Goal: Information Seeking & Learning: Check status

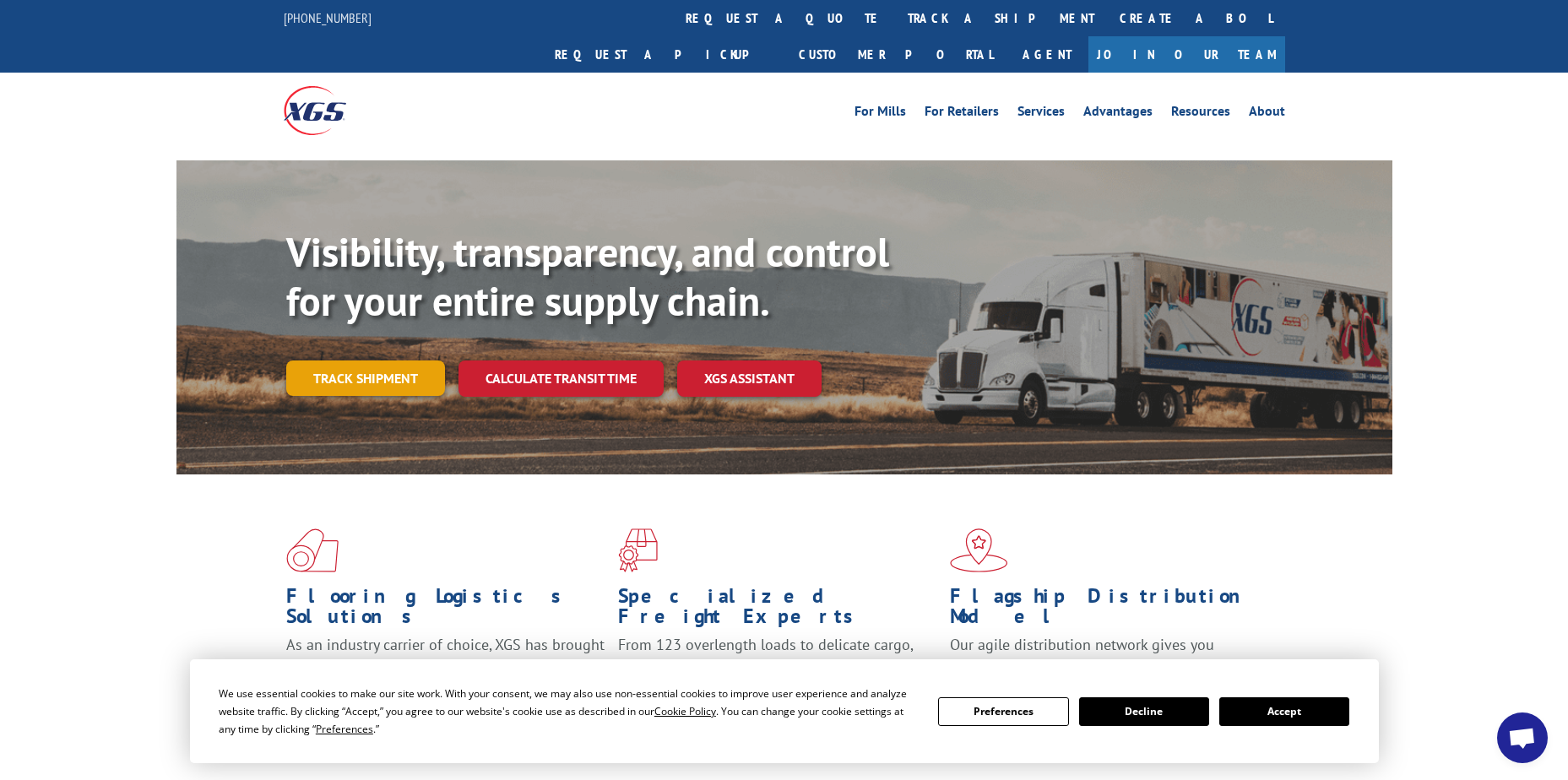
click at [384, 361] on link "Track shipment" at bounding box center [365, 379] width 159 height 35
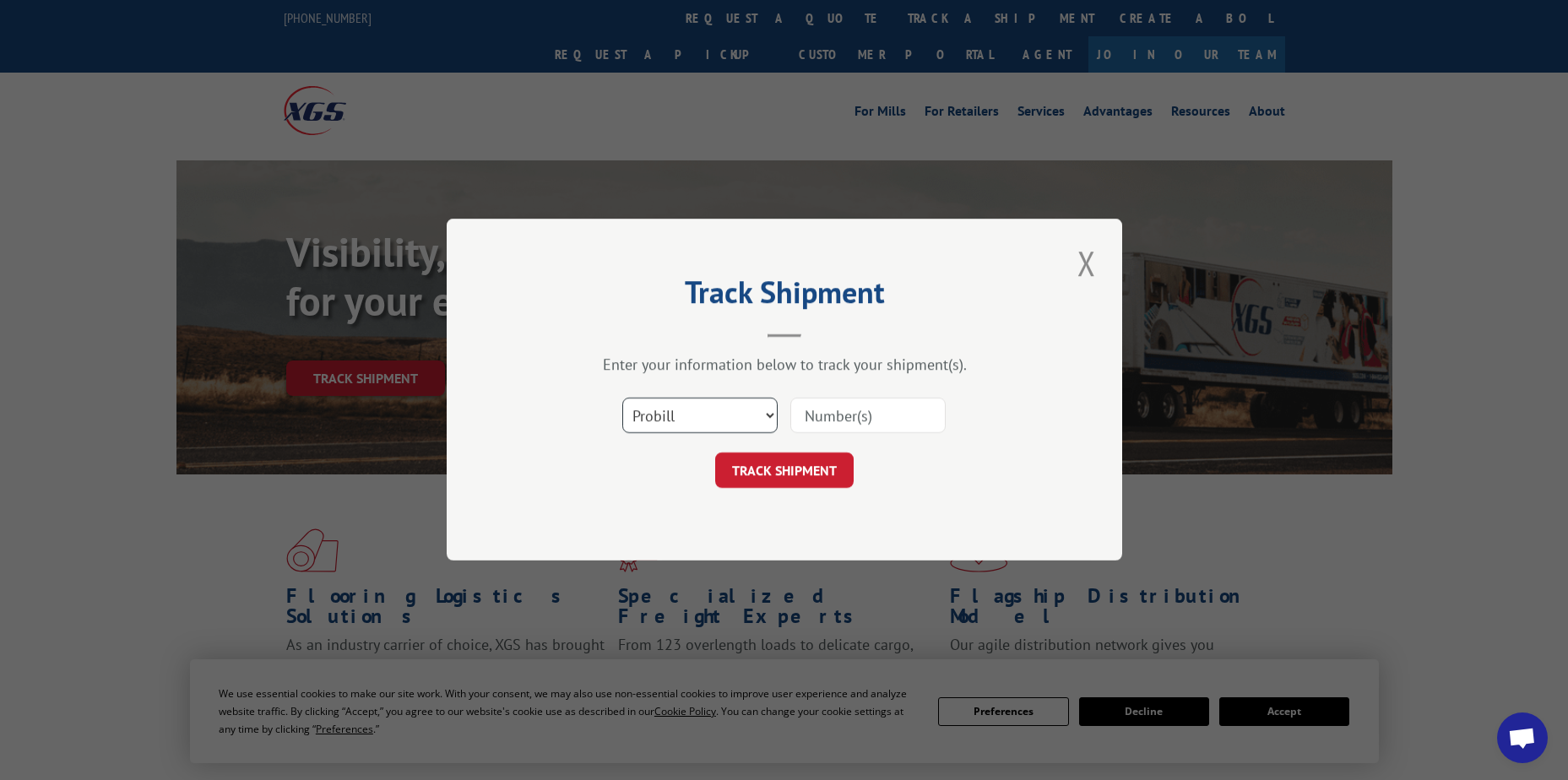
click at [752, 407] on select "Select category... Probill BOL PO" at bounding box center [700, 416] width 155 height 35
select select "po"
click at [622, 399] on select "Select category... Probill BOL PO" at bounding box center [700, 416] width 155 height 35
click at [838, 413] on input at bounding box center [868, 416] width 155 height 35
paste input "42509918"
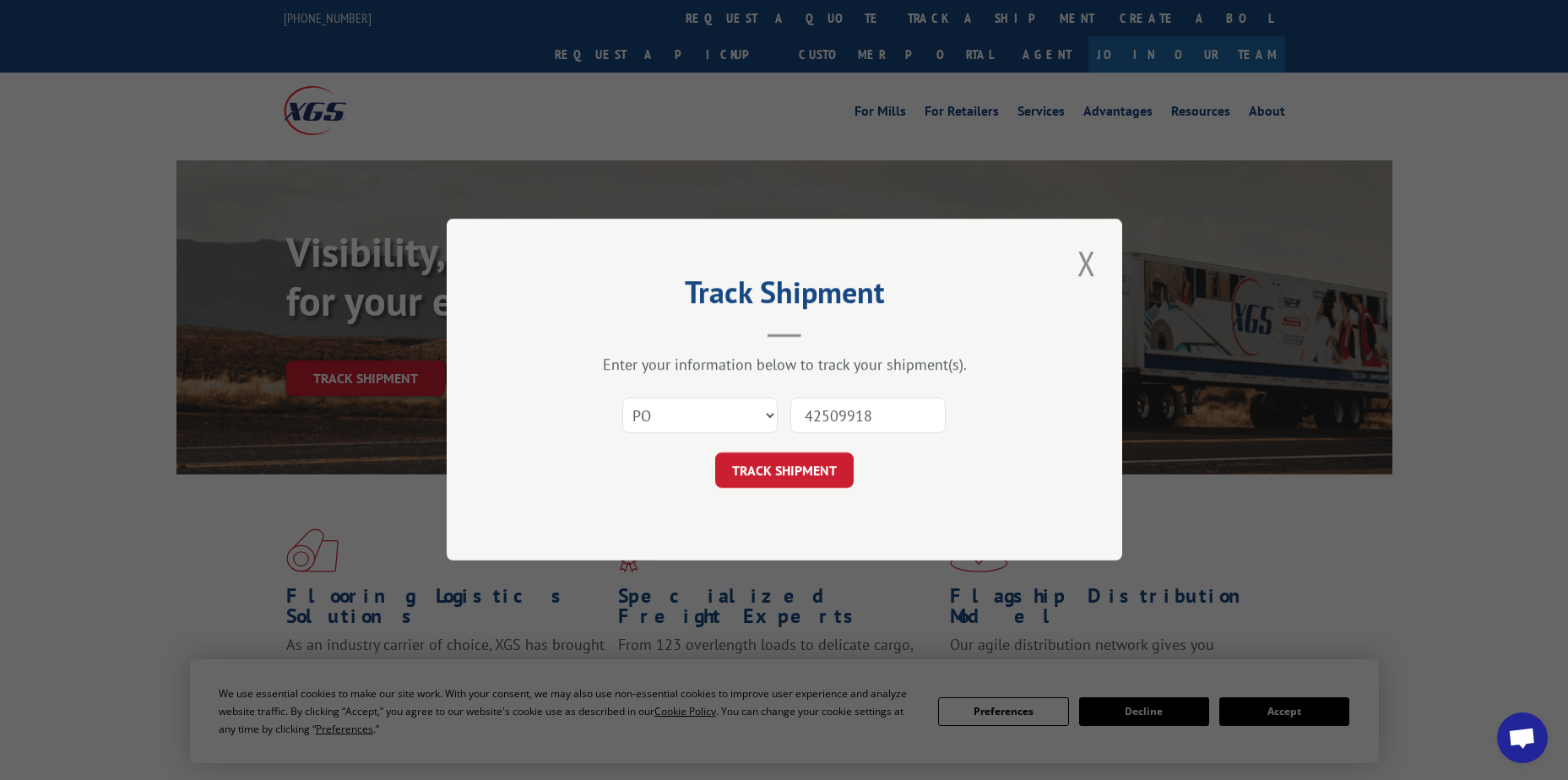
click at [835, 413] on input "42509918" at bounding box center [868, 416] width 155 height 35
type input "42509918"
click at [806, 469] on button "TRACK SHIPMENT" at bounding box center [784, 471] width 139 height 35
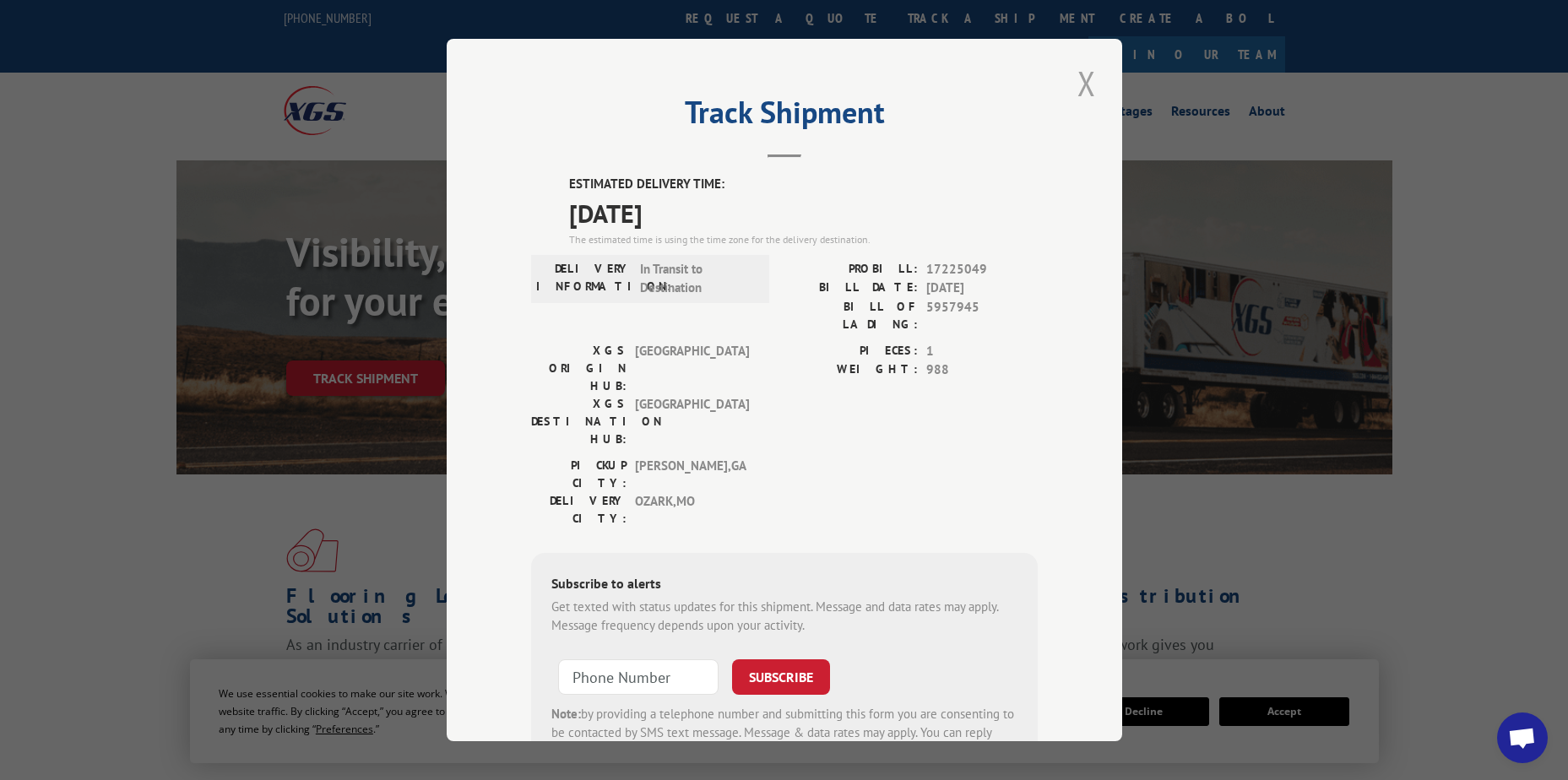
click at [1076, 90] on button "Close modal" at bounding box center [1086, 83] width 29 height 47
